Goal: Contribute content

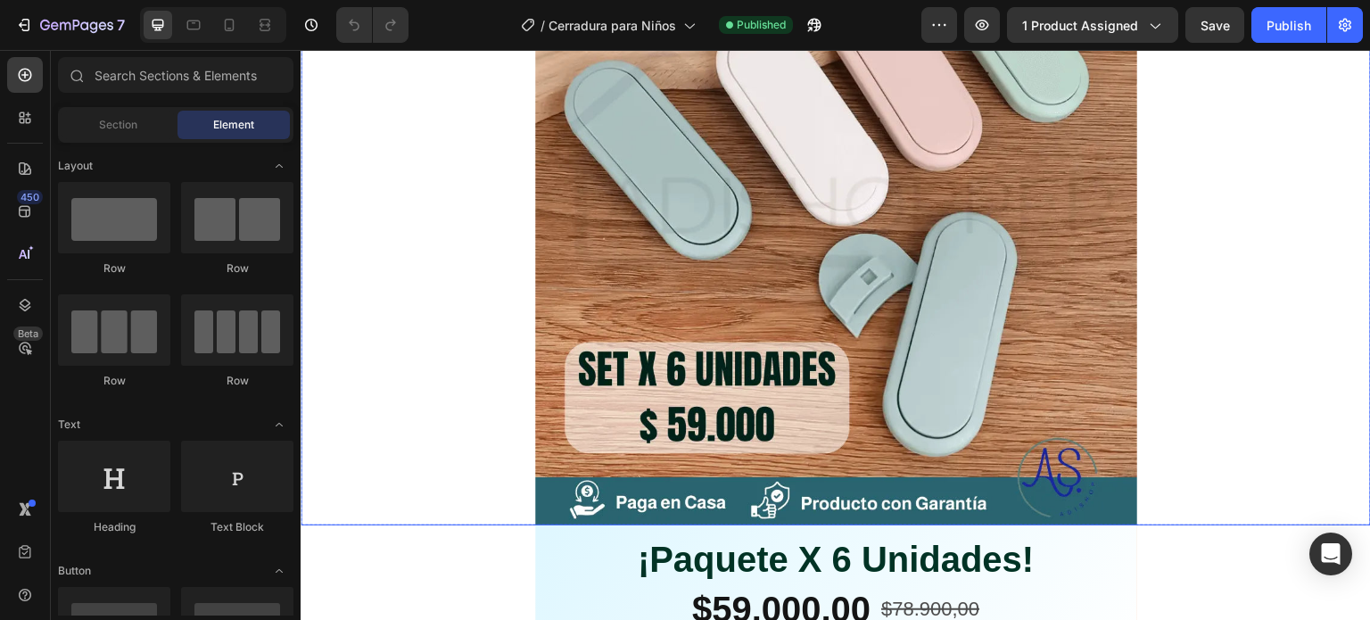
scroll to position [178, 0]
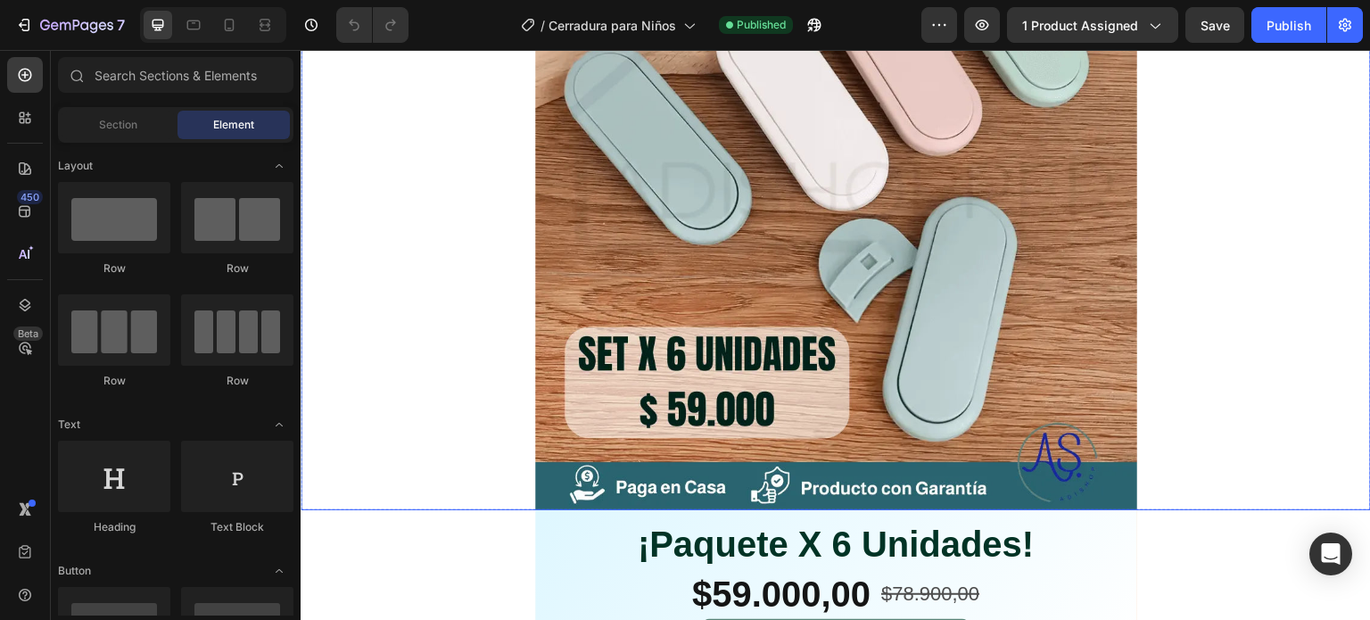
click at [894, 340] on img at bounding box center [836, 209] width 602 height 602
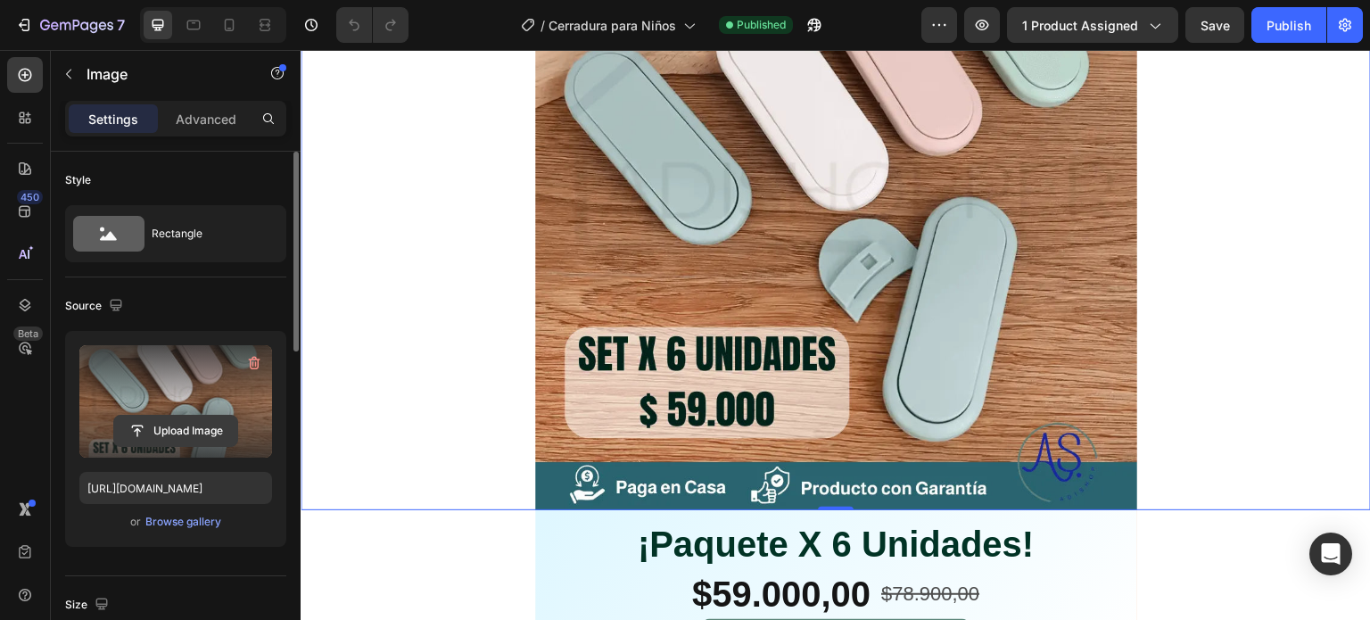
click at [179, 424] on input "file" at bounding box center [175, 431] width 123 height 30
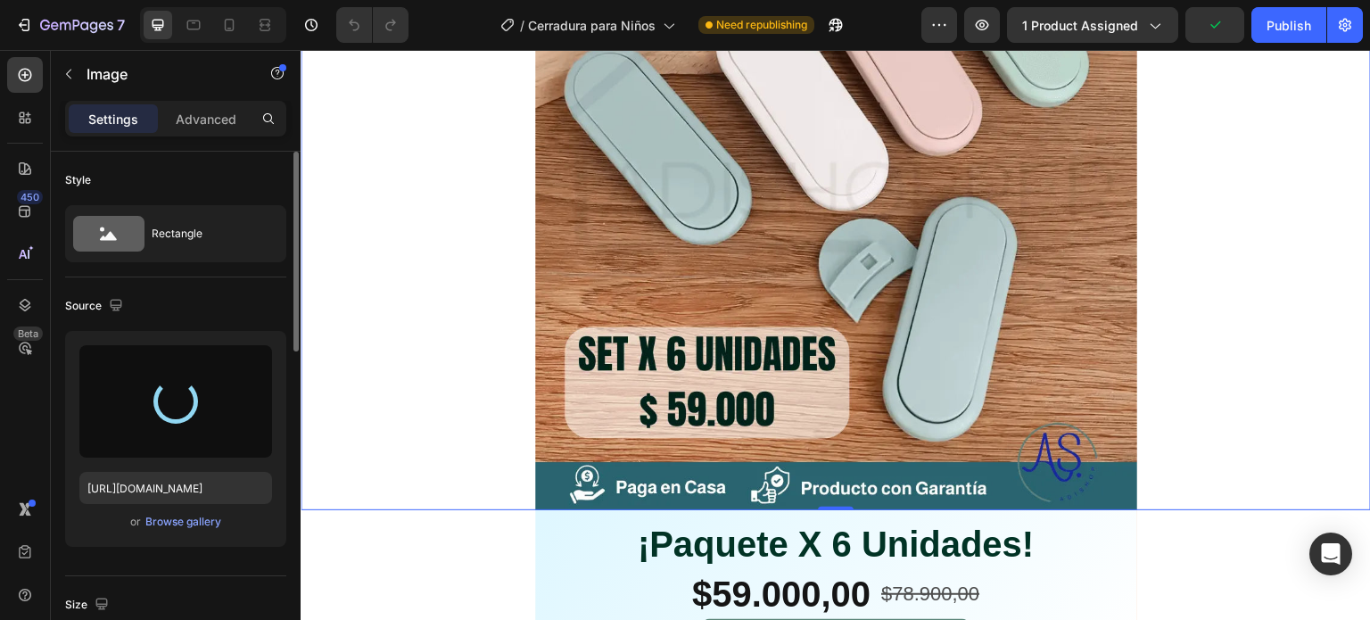
type input "[URL][DOMAIN_NAME]"
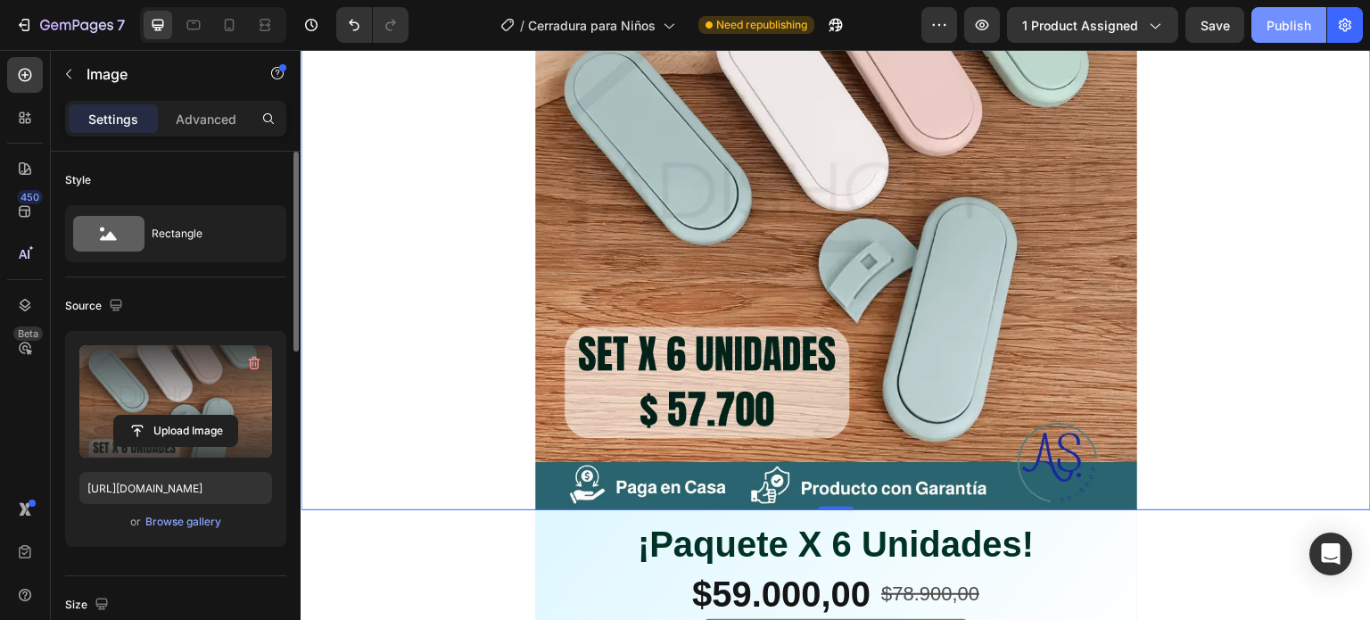
click at [1279, 32] on div "Publish" at bounding box center [1288, 25] width 45 height 19
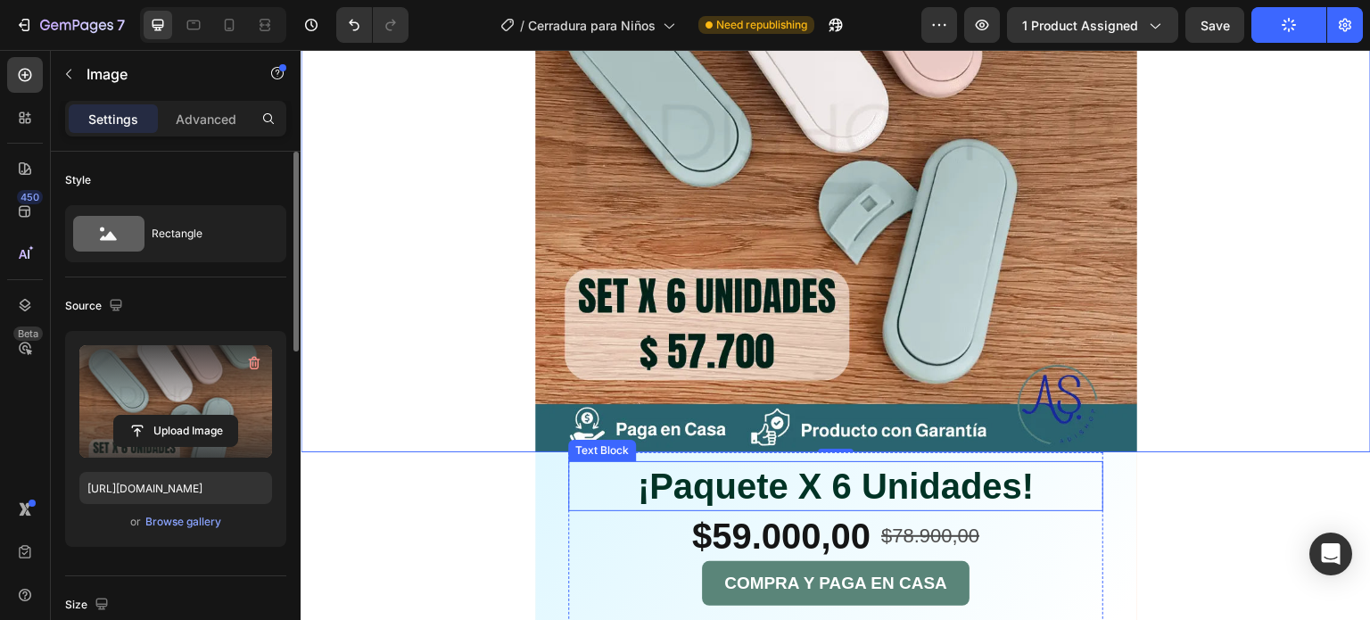
scroll to position [268, 0]
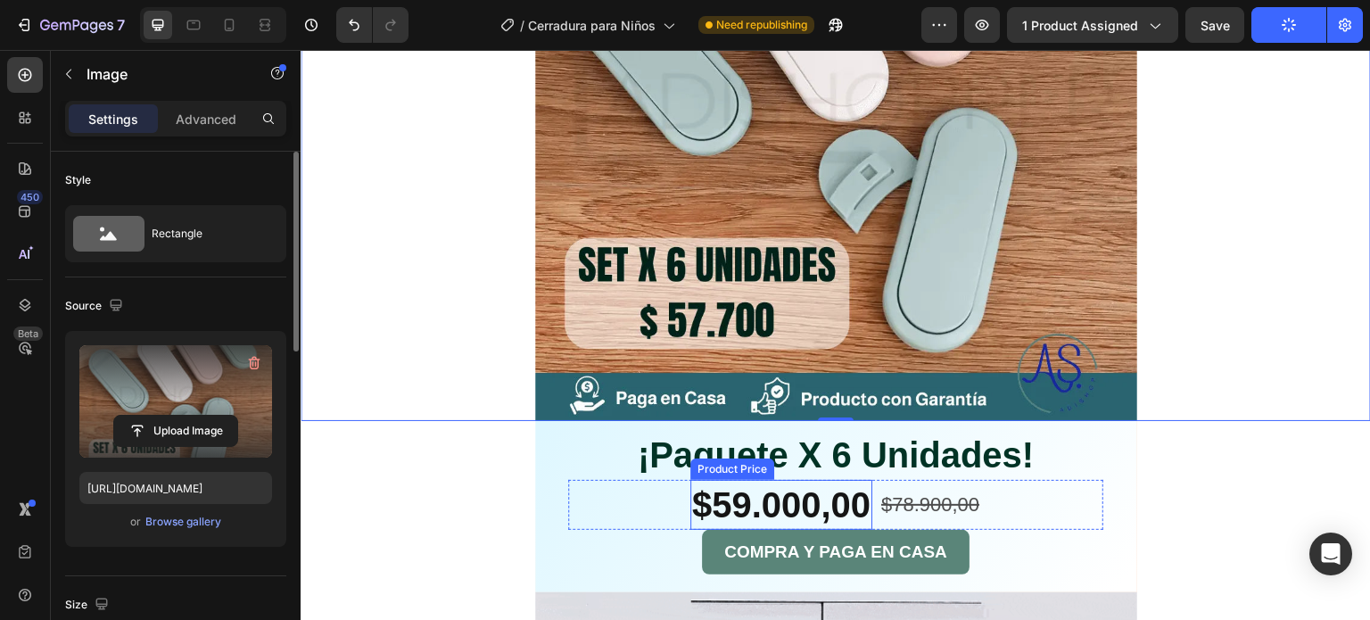
click at [787, 492] on div "$59.000,00" at bounding box center [781, 505] width 182 height 50
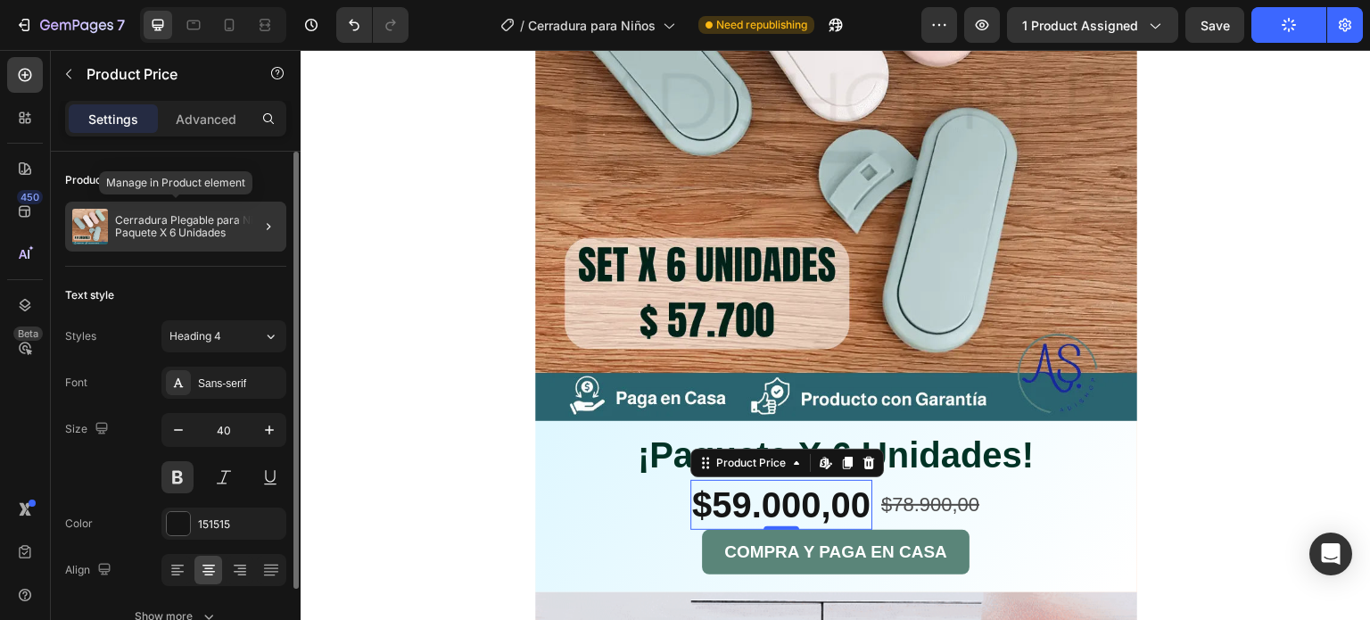
click at [138, 227] on p "Cerradura Plegable para Niños Paquete X 6 Unidades" at bounding box center [197, 226] width 164 height 25
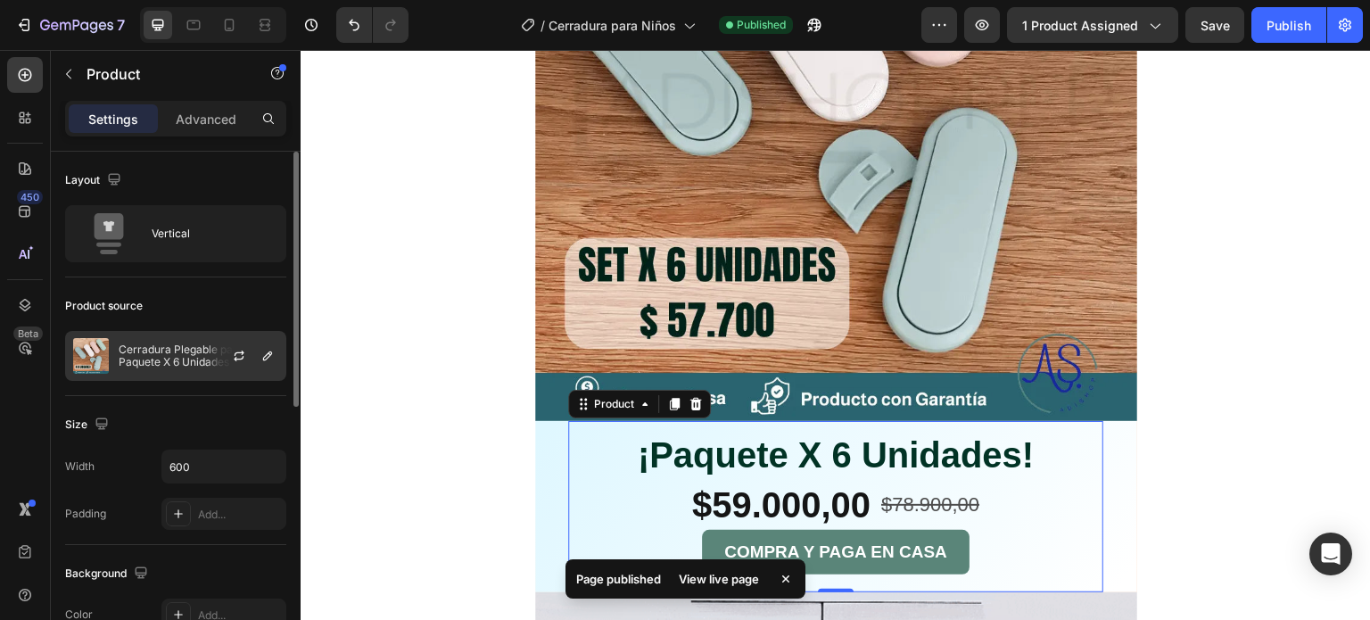
click at [182, 356] on p "Cerradura Plegable para Niños Paquete X 6 Unidades" at bounding box center [199, 355] width 160 height 25
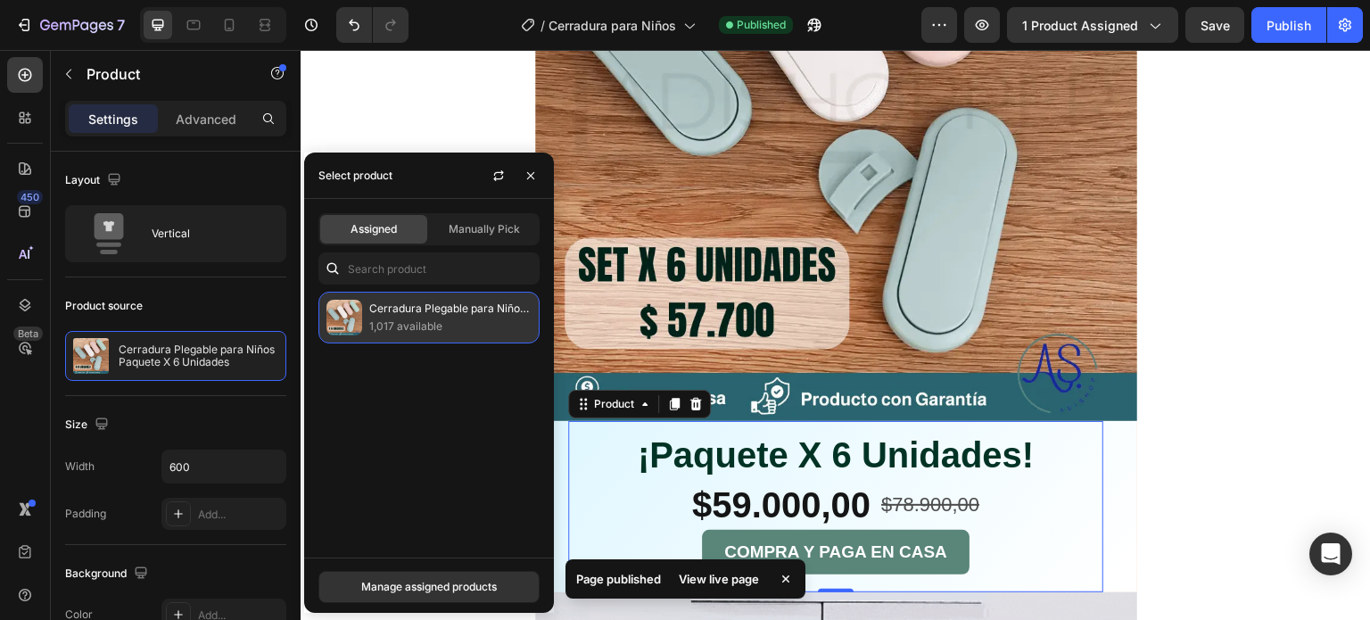
click at [451, 314] on p "Cerradura Plegable para Niños Paquete X 6 Unidades" at bounding box center [450, 309] width 162 height 18
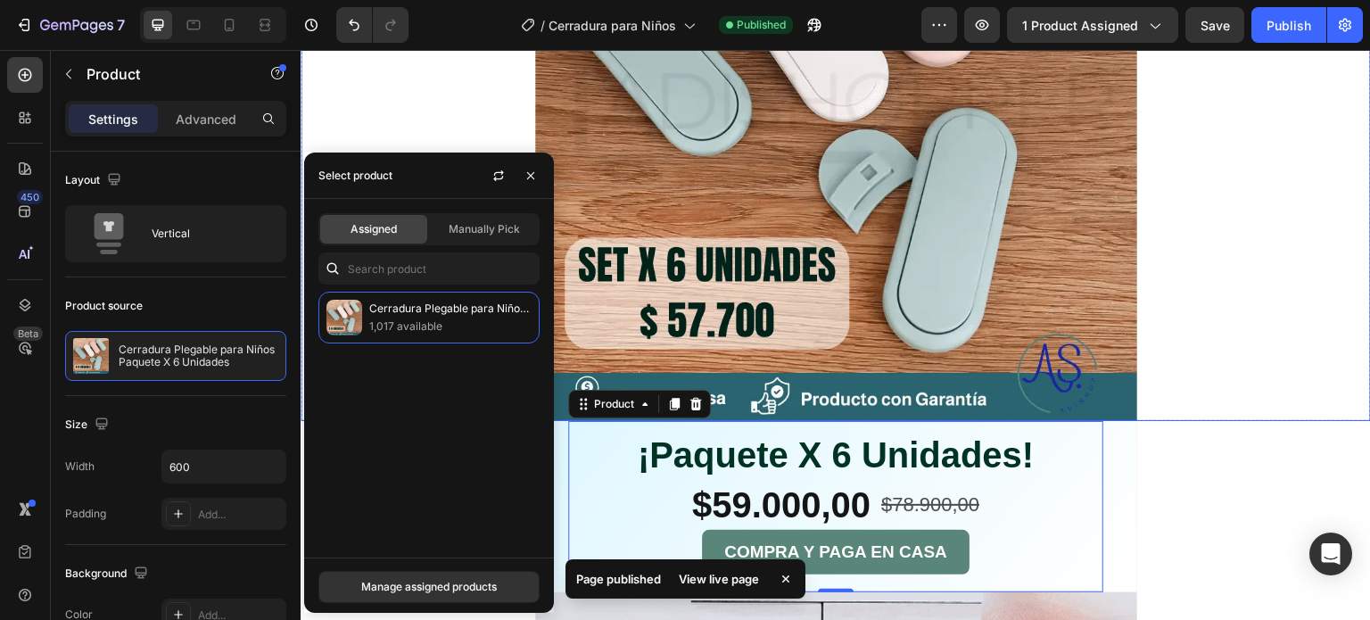
click at [1166, 267] on div at bounding box center [836, 120] width 1070 height 602
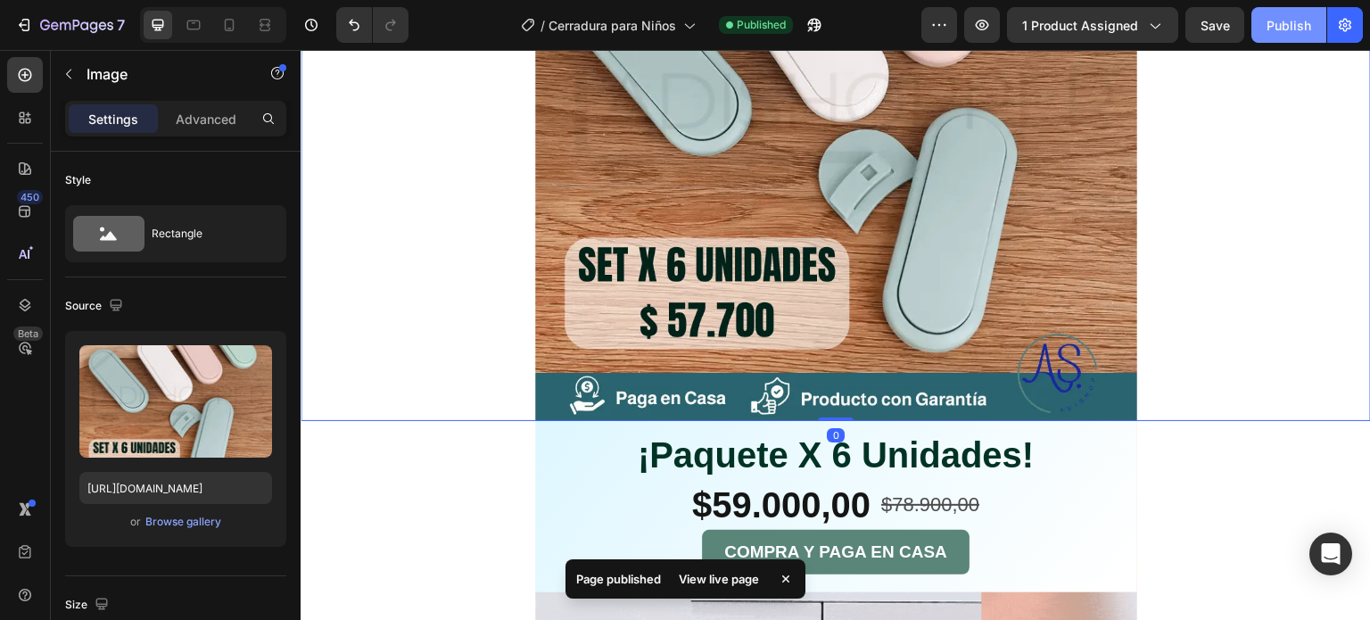
click at [1289, 28] on div "Publish" at bounding box center [1288, 25] width 45 height 19
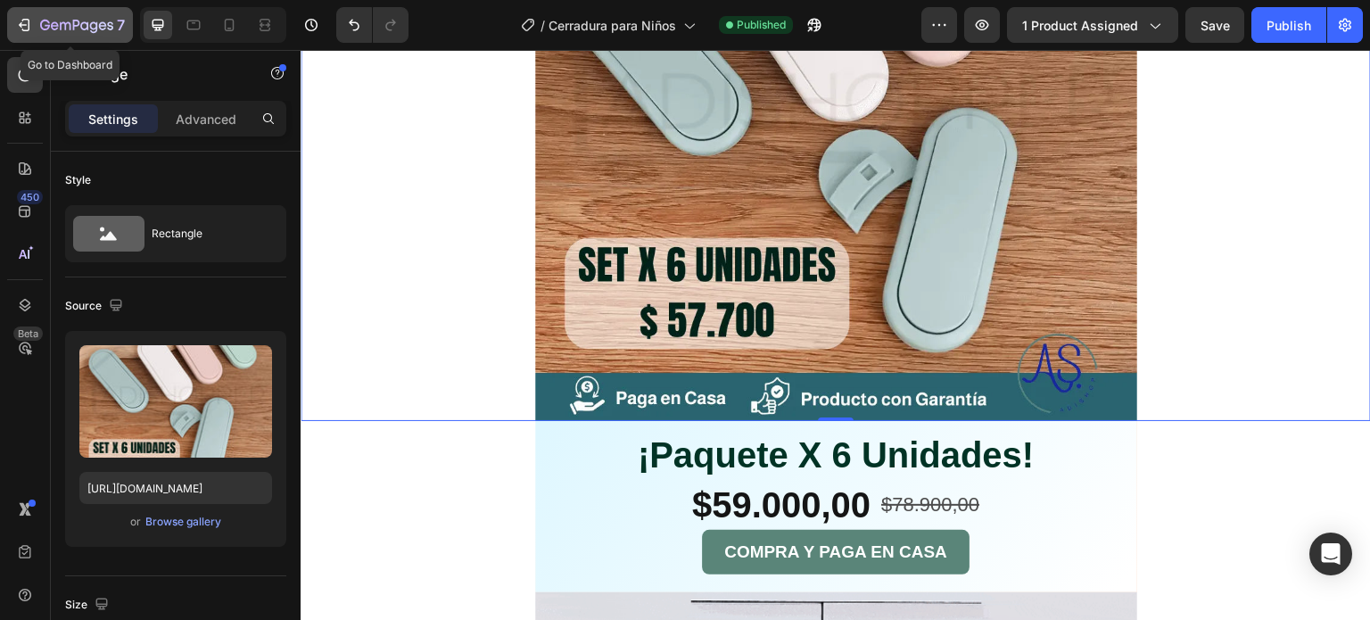
click at [60, 24] on icon "button" at bounding box center [65, 26] width 11 height 8
